Goal: Information Seeking & Learning: Learn about a topic

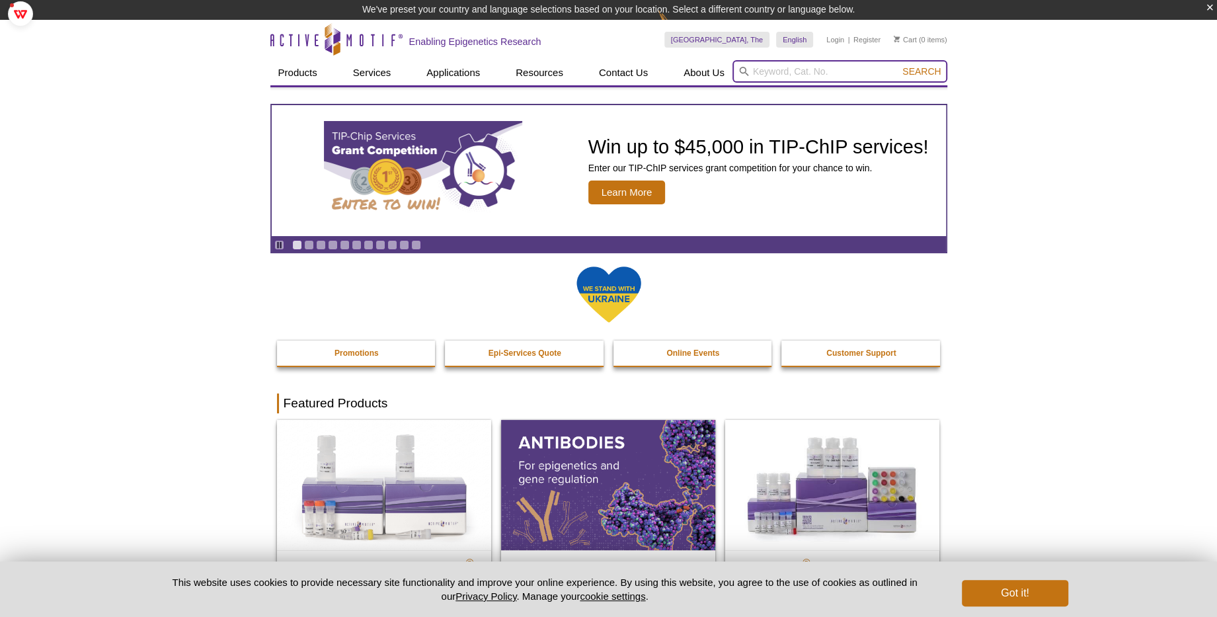
click at [788, 73] on input "search" at bounding box center [839, 71] width 215 height 22
type input "ATAC"
click at [898, 65] on button "Search" at bounding box center [921, 71] width 46 height 12
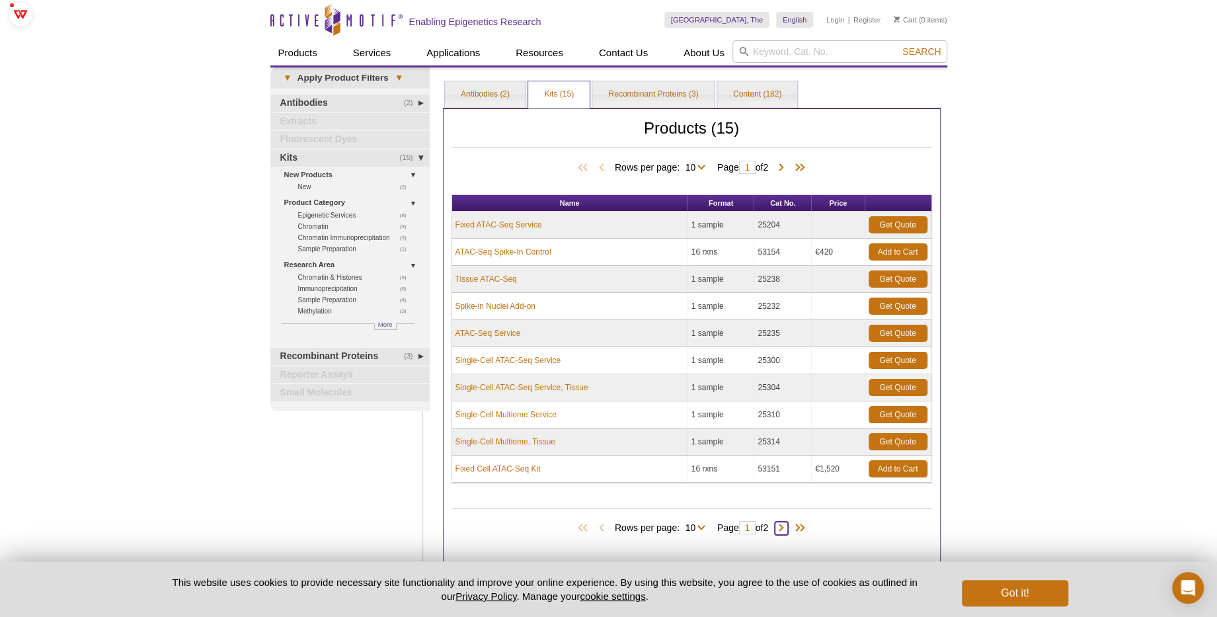
click at [780, 525] on span at bounding box center [781, 527] width 13 height 13
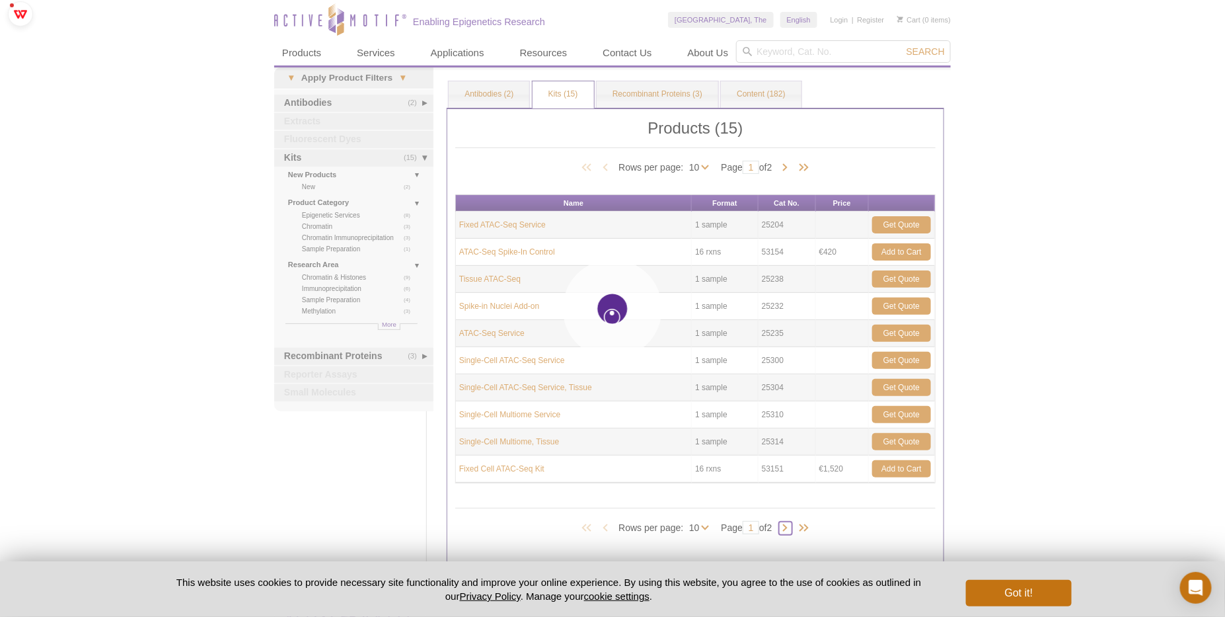
type input "2"
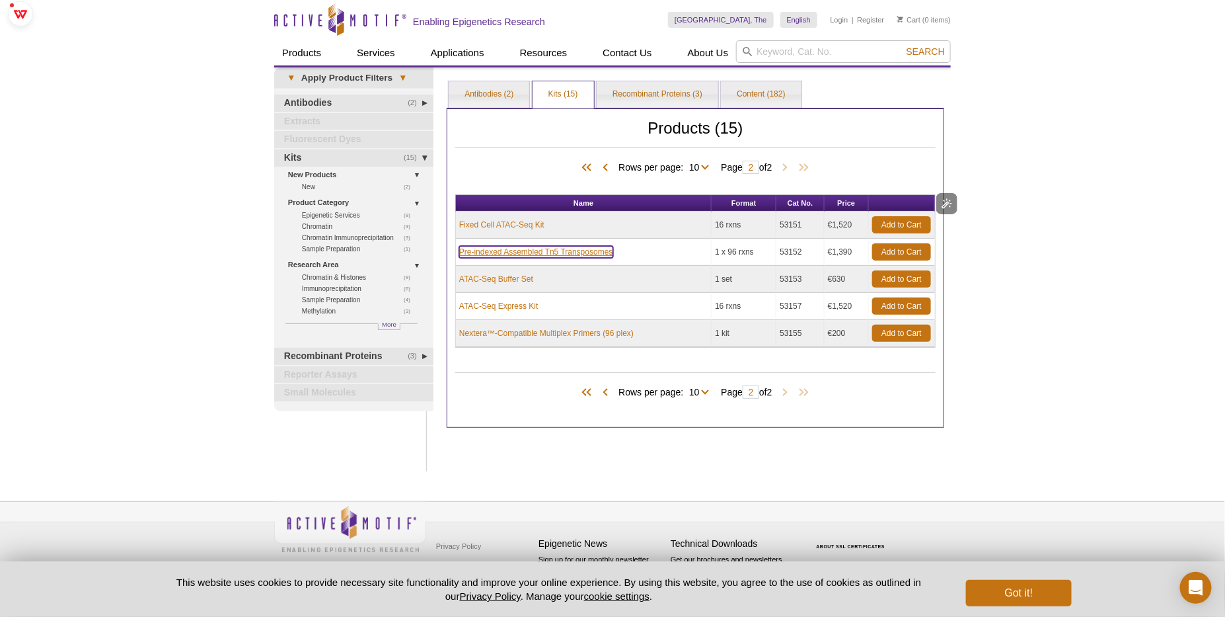
click at [558, 248] on link "Pre-indexed Assembled Tn5 Transposomes" at bounding box center [536, 252] width 154 height 12
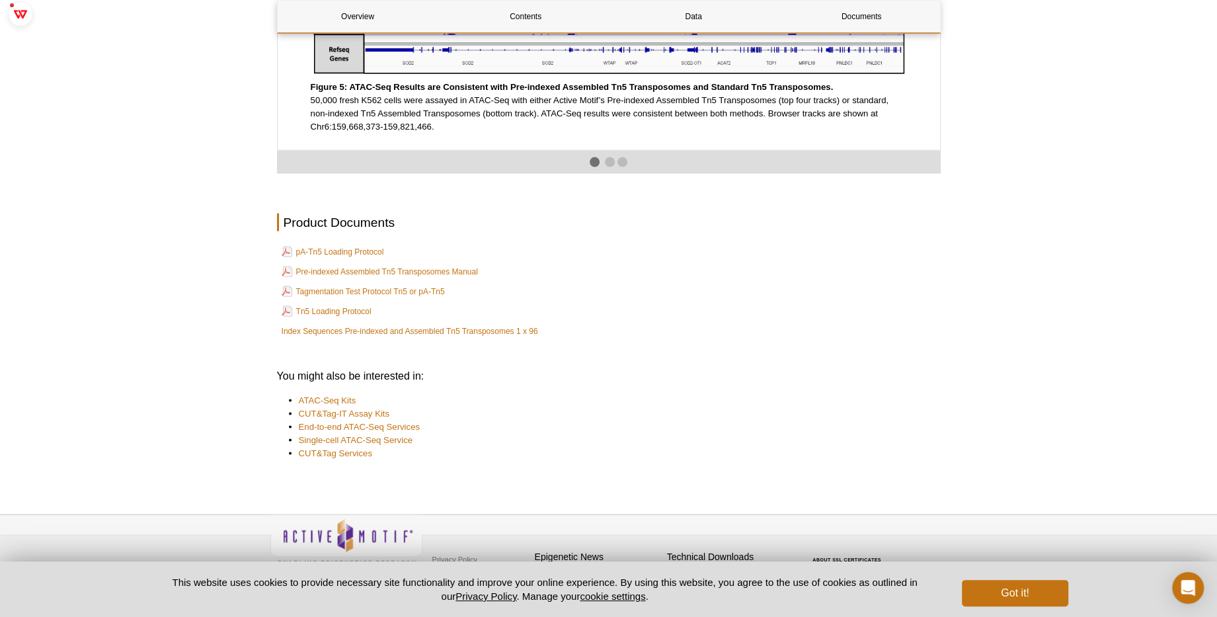
scroll to position [2243, 0]
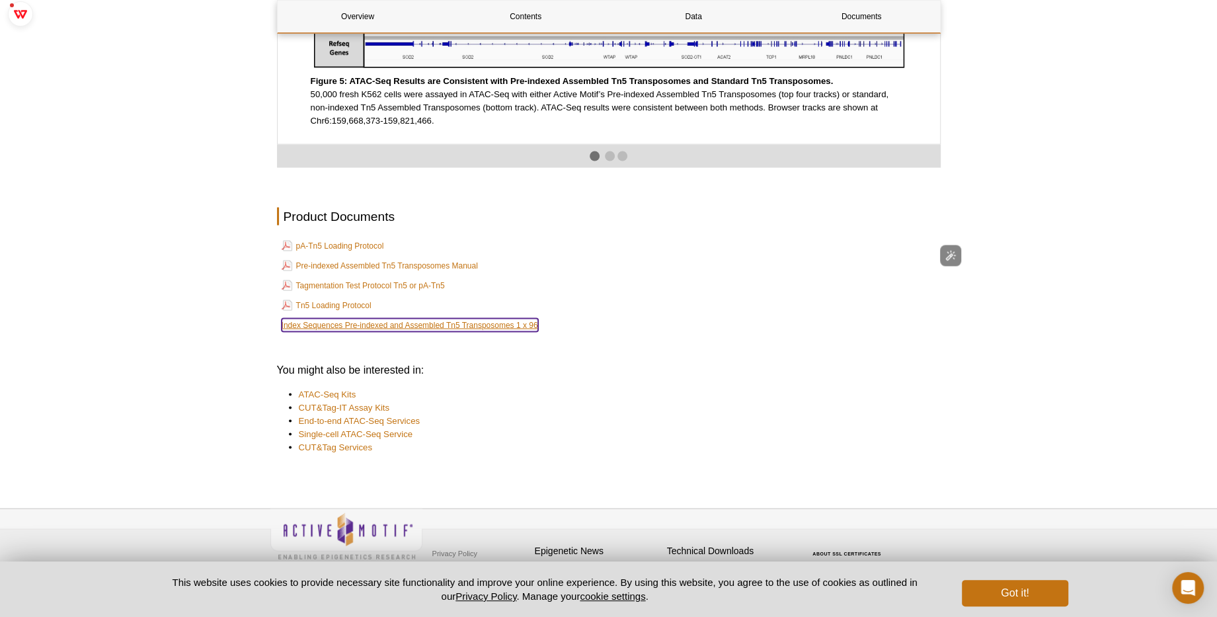
click at [379, 332] on link "Index Sequences Pre-indexed and Assembled Tn5 Transposomes 1 x 96" at bounding box center [410, 325] width 256 height 13
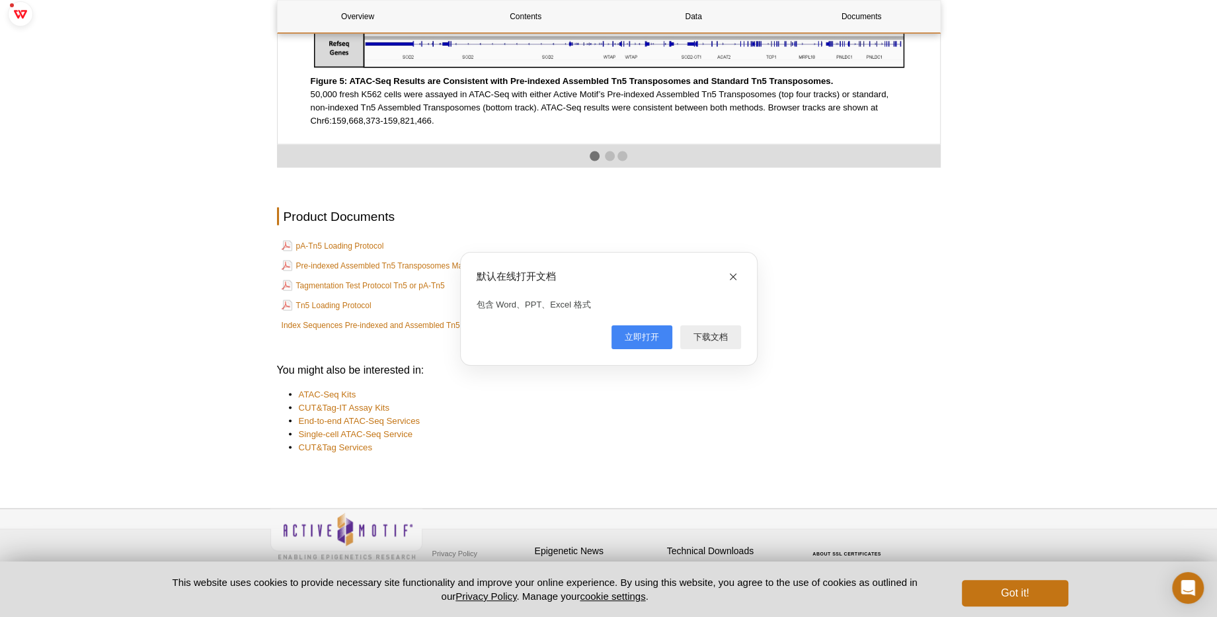
click at [638, 332] on div "立即打开" at bounding box center [641, 337] width 61 height 24
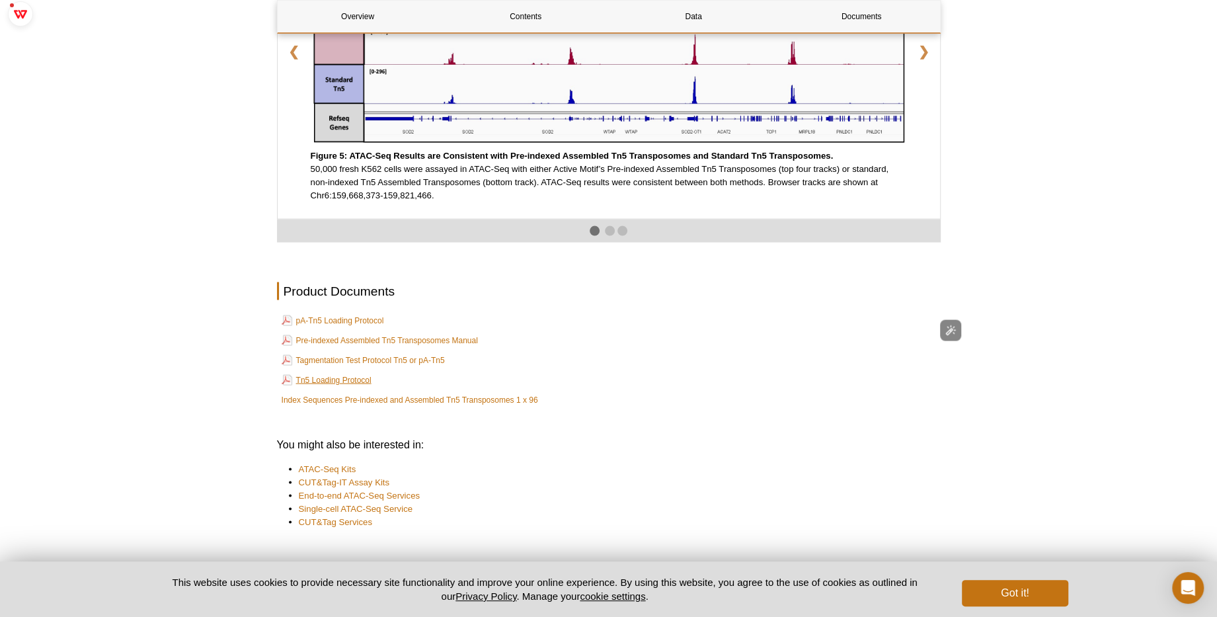
scroll to position [2082, 0]
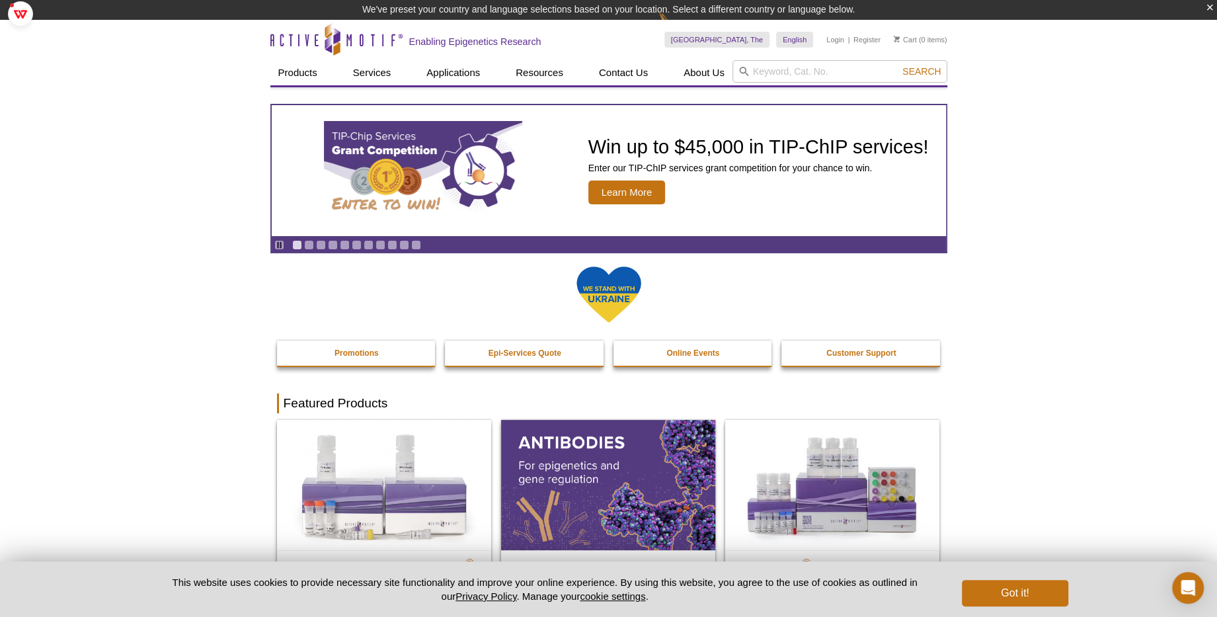
drag, startPoint x: 186, startPoint y: 258, endPoint x: 194, endPoint y: 256, distance: 8.2
click at [775, 75] on input "search" at bounding box center [839, 71] width 215 height 22
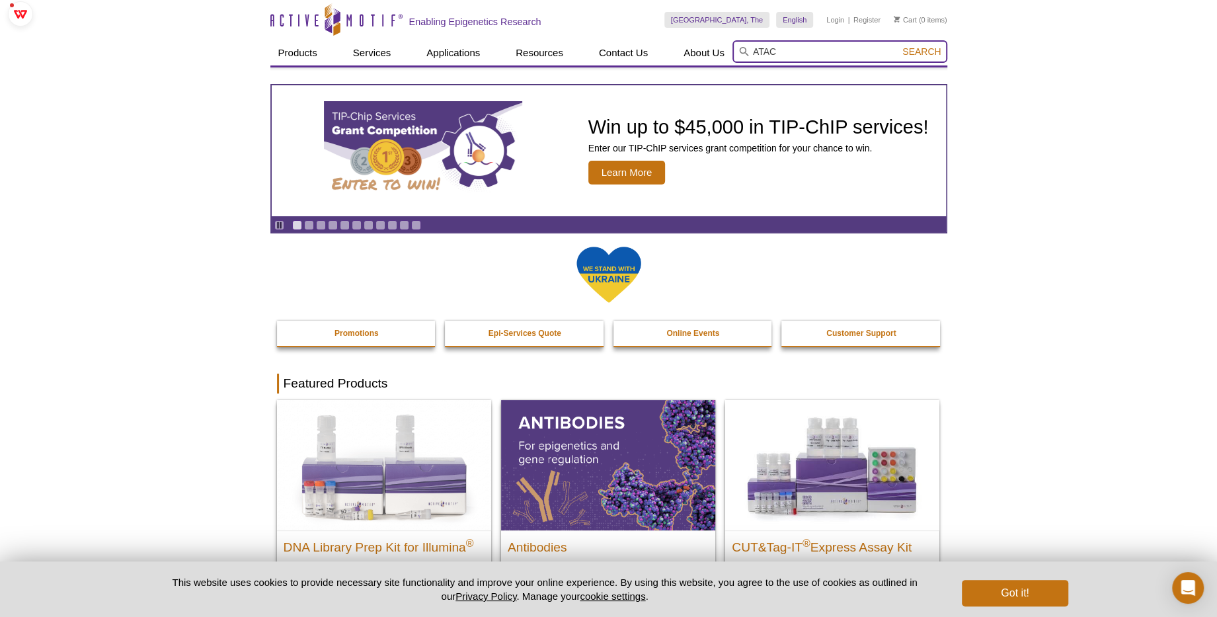
type input "ATAC"
click at [931, 56] on span "Search" at bounding box center [921, 51] width 38 height 11
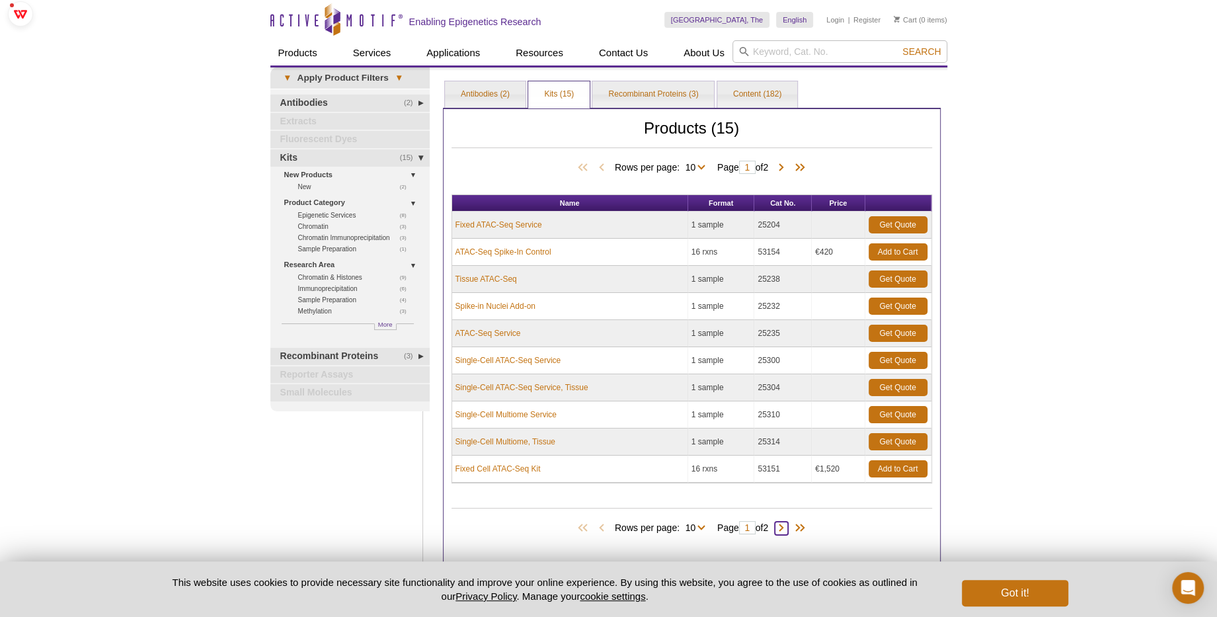
click at [786, 527] on span at bounding box center [781, 527] width 13 height 13
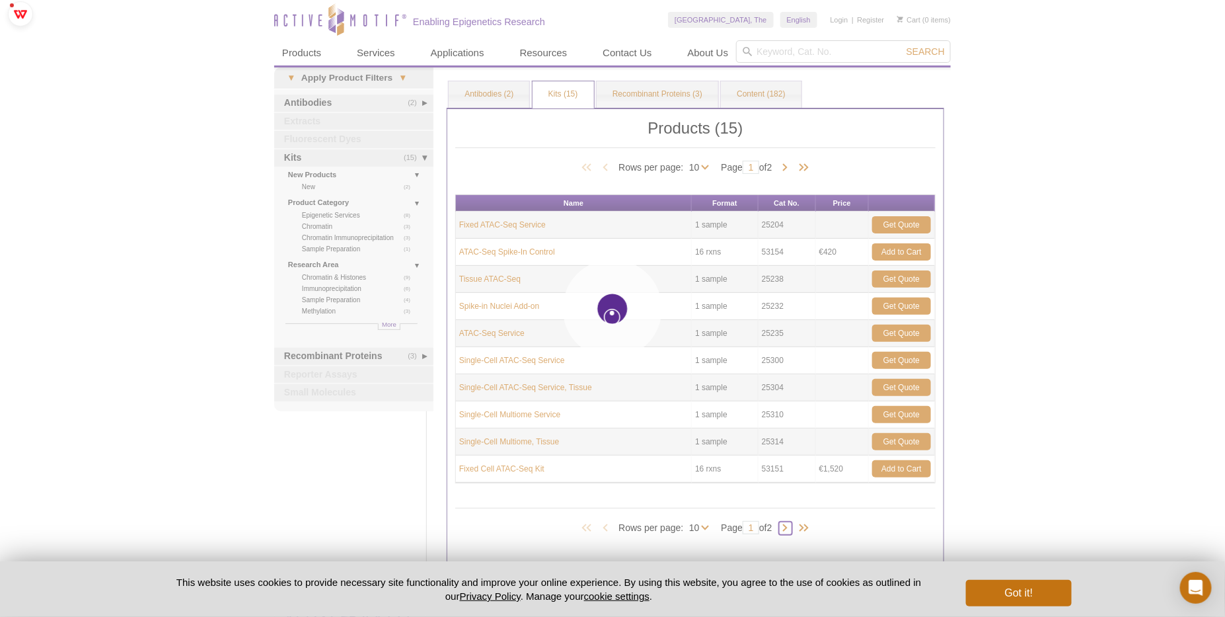
type input "2"
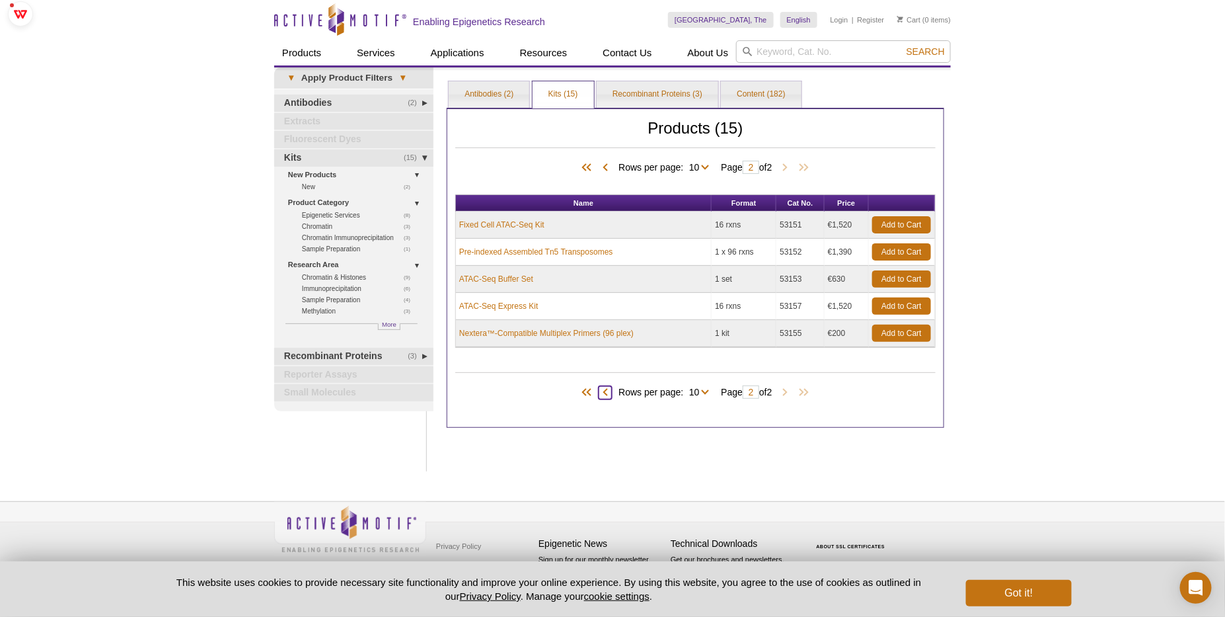
click at [601, 386] on span at bounding box center [605, 392] width 13 height 13
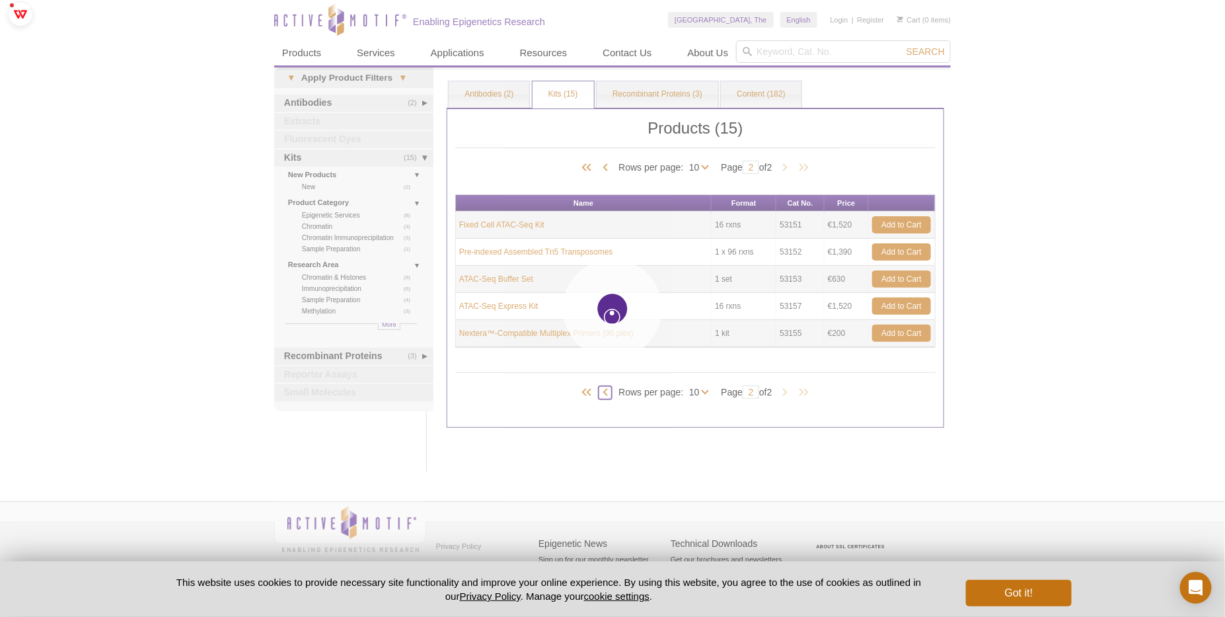
type input "1"
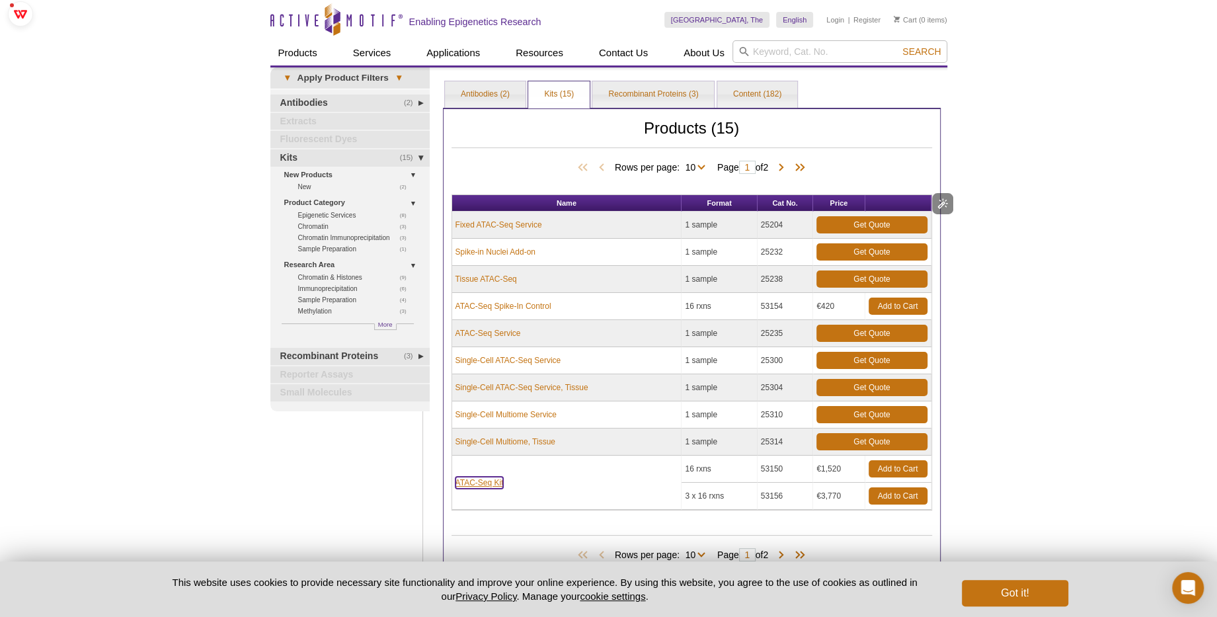
click at [495, 480] on link "ATAC-Seq Kit" at bounding box center [479, 482] width 48 height 12
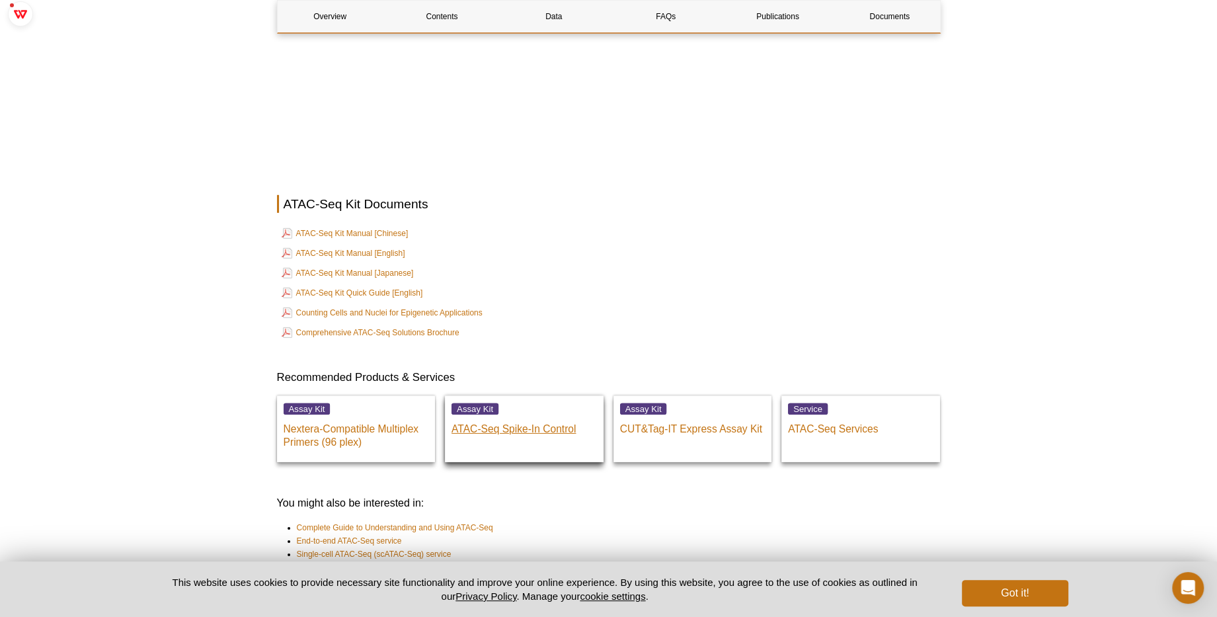
scroll to position [3586, 0]
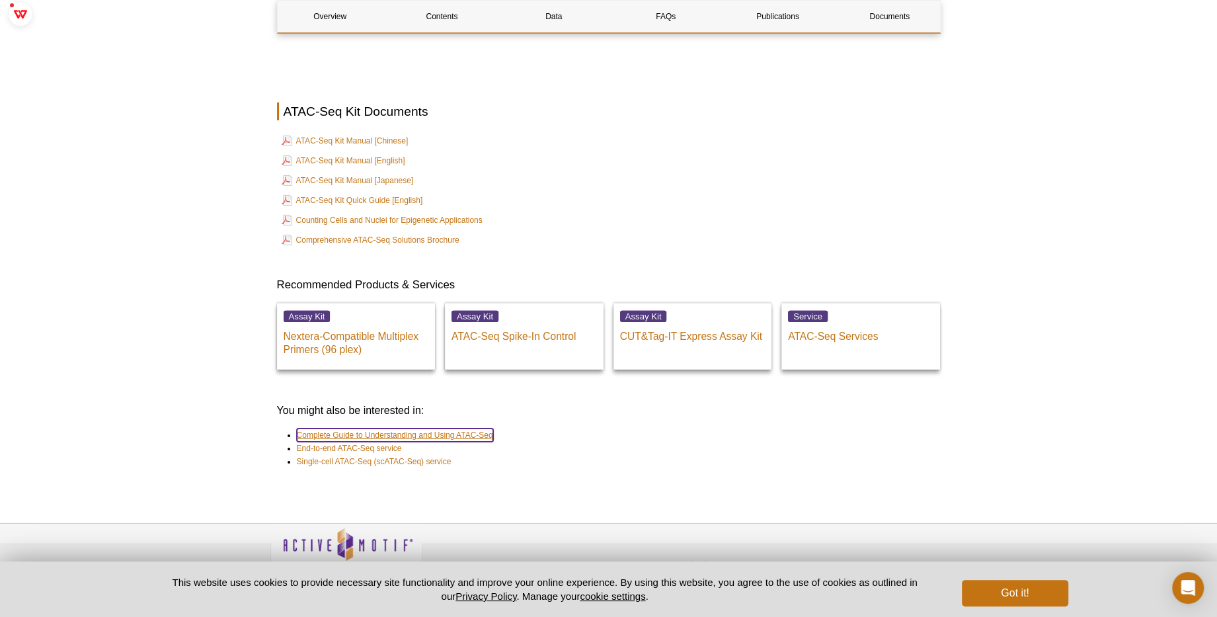
click at [479, 428] on link "Complete Guide to Understanding and Using ATAC-Seq" at bounding box center [395, 434] width 196 height 13
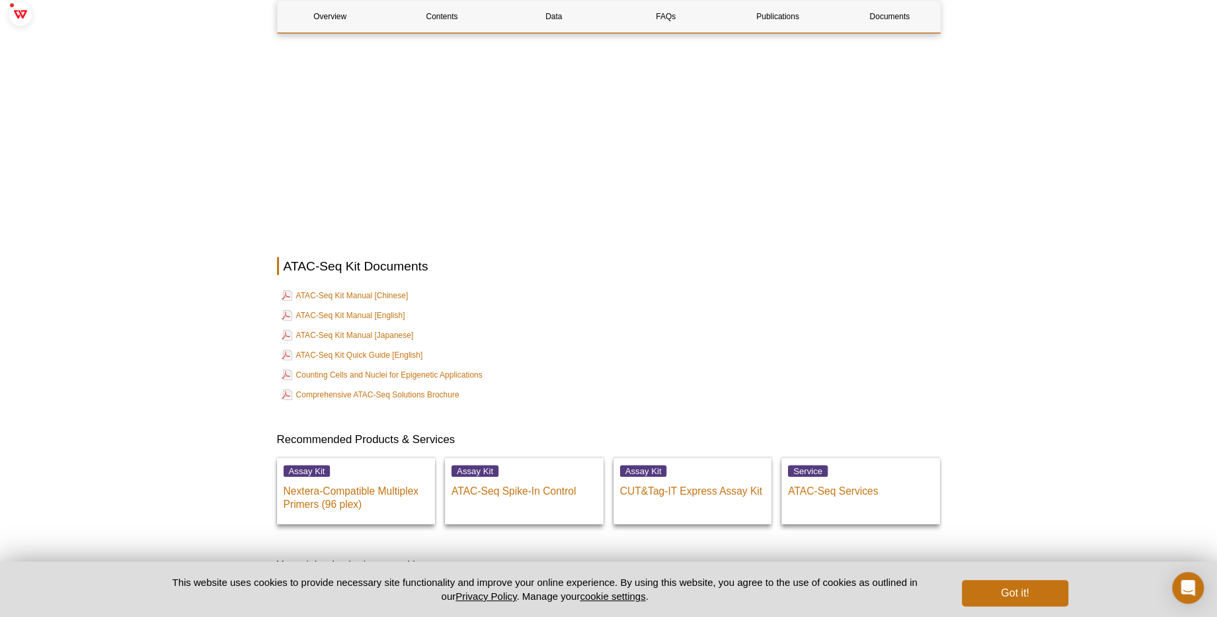
scroll to position [3426, 0]
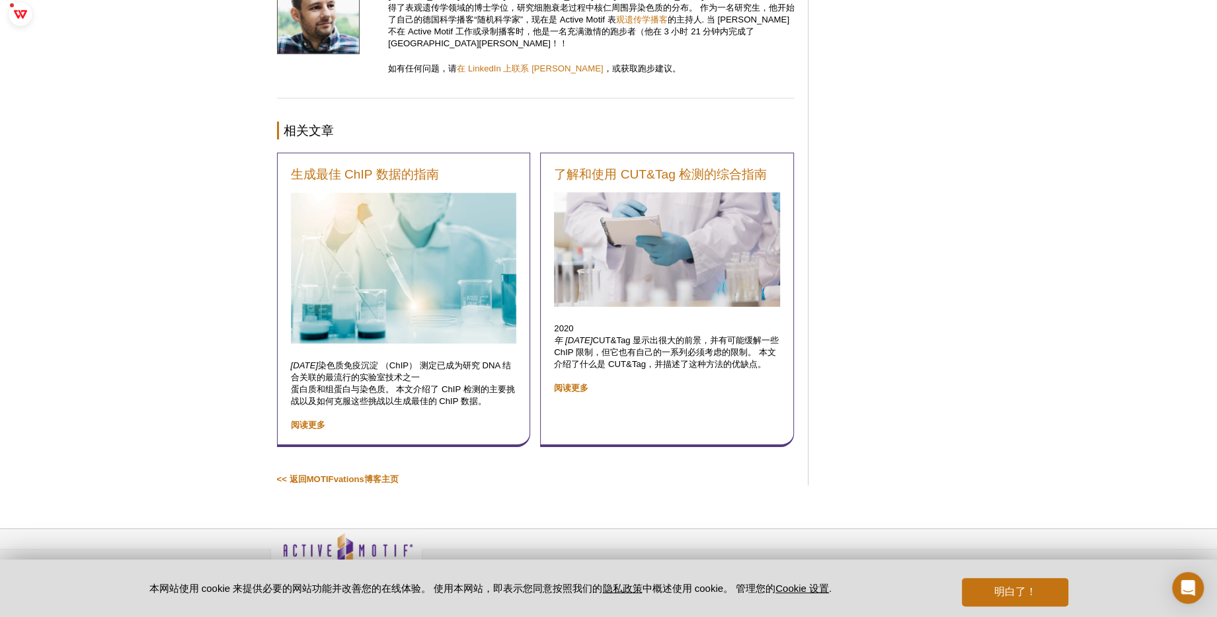
scroll to position [3606, 0]
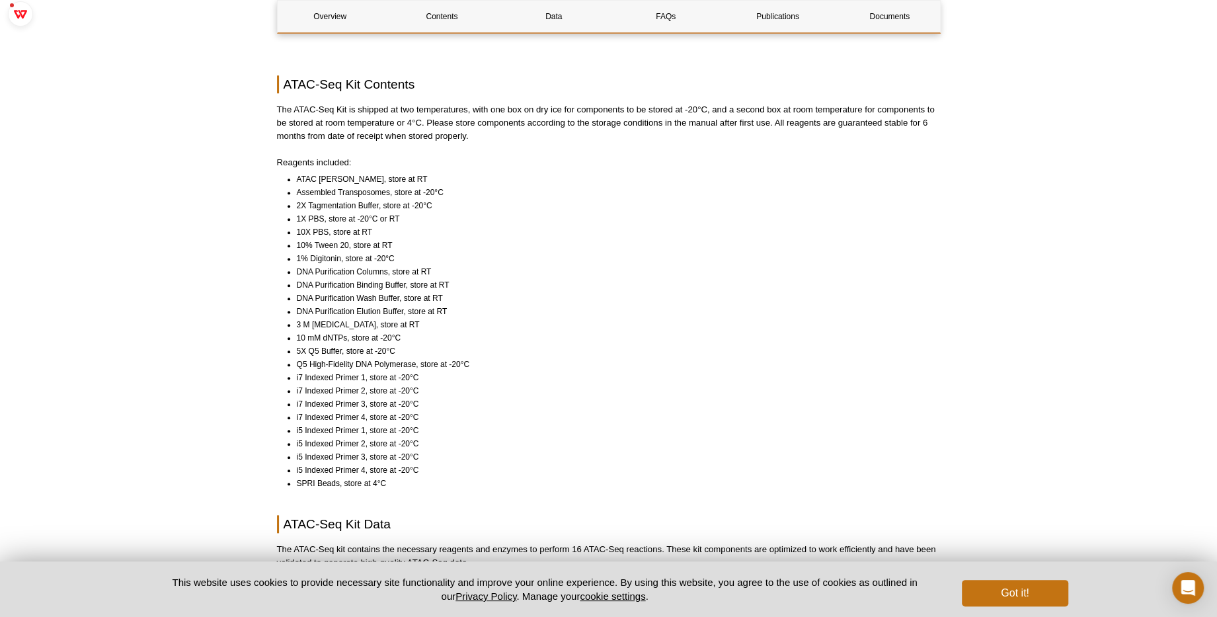
scroll to position [994, 0]
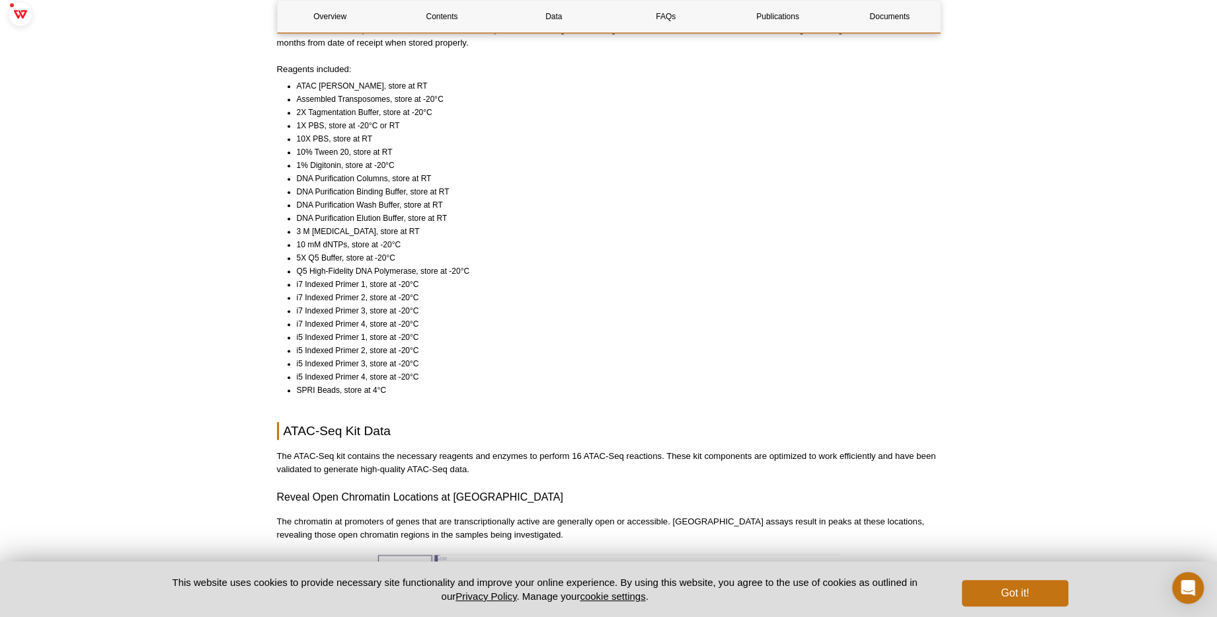
click at [344, 278] on li "i7 Indexed Primer 1, store at -20°C" at bounding box center [613, 284] width 632 height 13
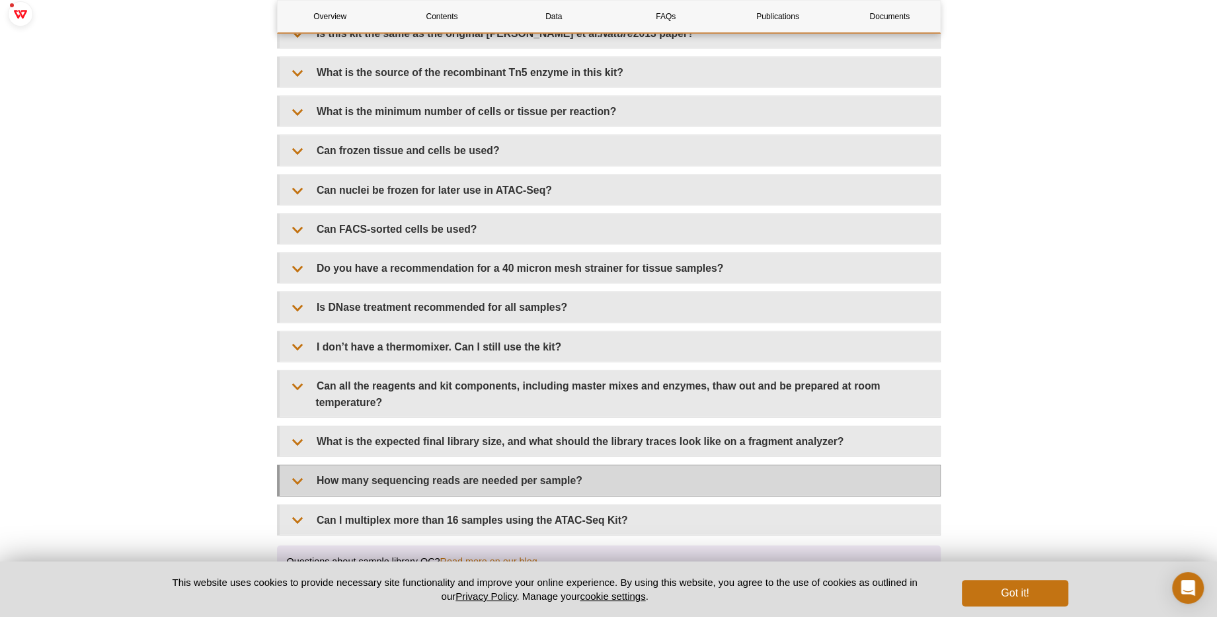
scroll to position [2435, 0]
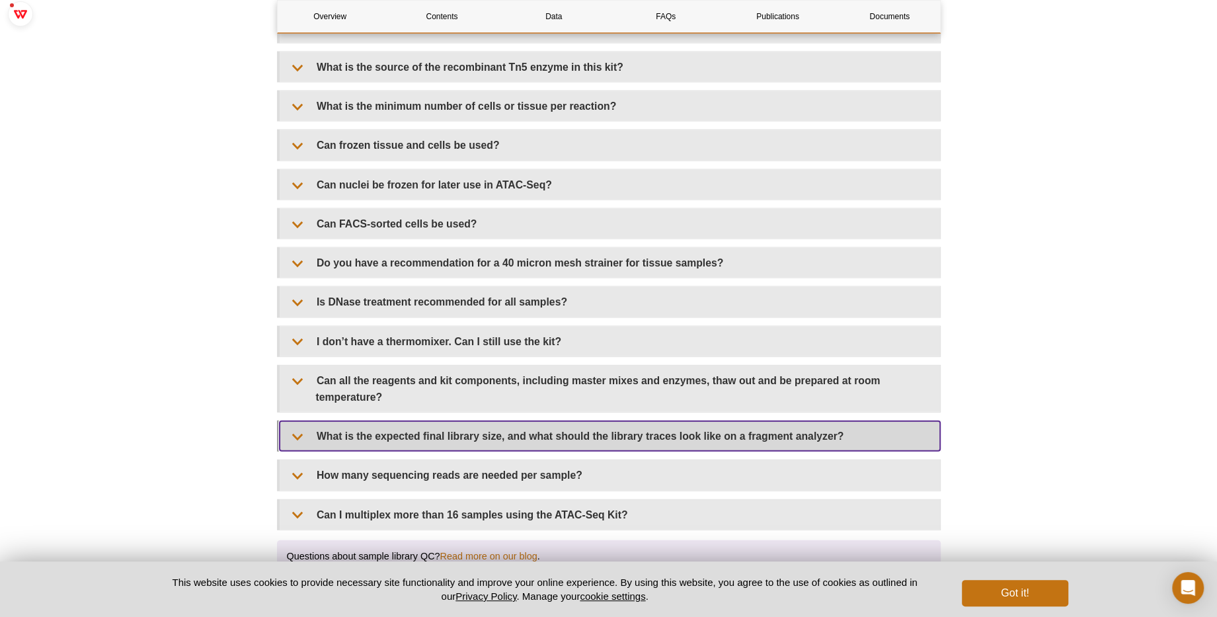
click at [584, 421] on summary "What is the expected final library size, and what should the library traces loo…" at bounding box center [610, 436] width 660 height 30
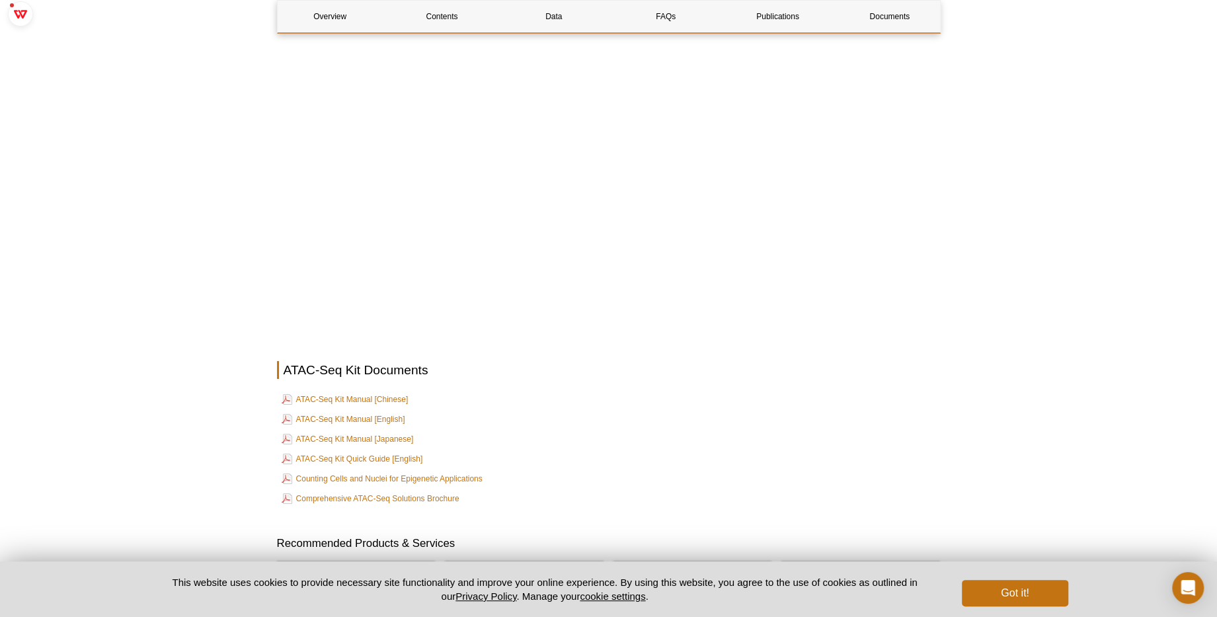
scroll to position [4358, 0]
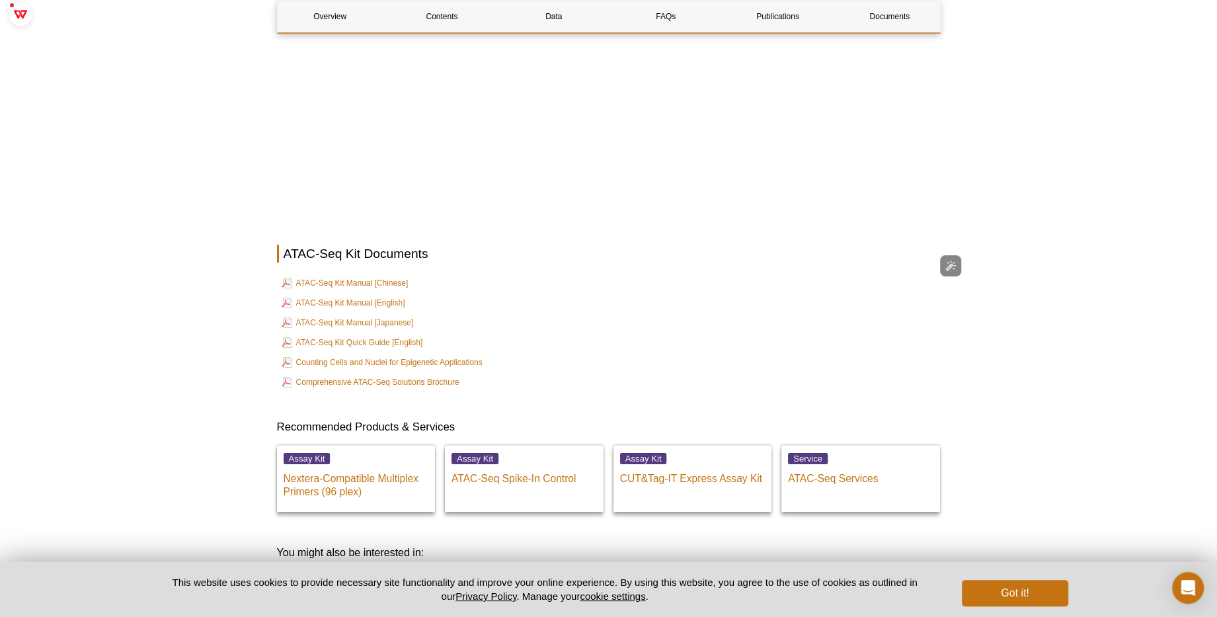
click at [346, 272] on table "ATAC-Seq Kit Manual [Chinese] ATAC-Seq Kit Manual [English] ATAC-Seq Kit Manual…" at bounding box center [609, 332] width 664 height 120
click at [350, 275] on link "ATAC-Seq Kit Manual [Chinese]" at bounding box center [345, 283] width 127 height 16
